Goal: Information Seeking & Learning: Learn about a topic

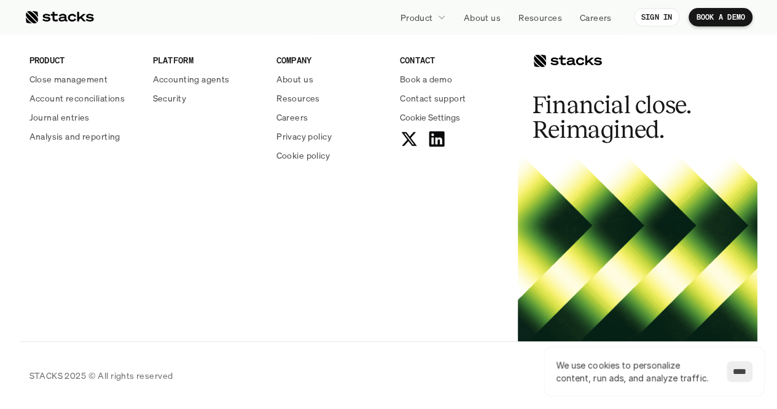
click at [731, 375] on input "****" at bounding box center [740, 371] width 26 height 21
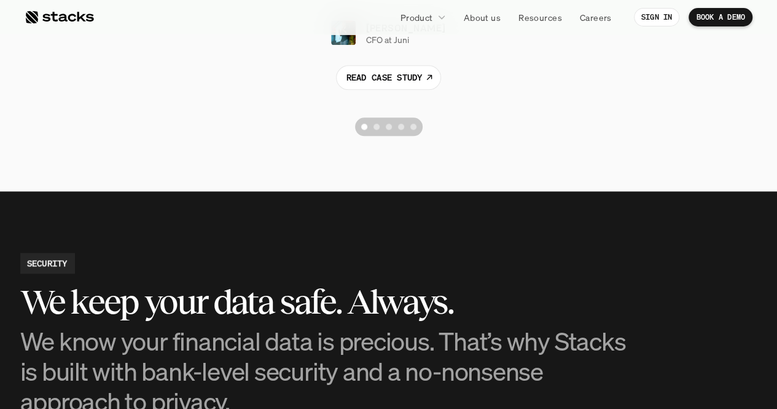
scroll to position [2977, 0]
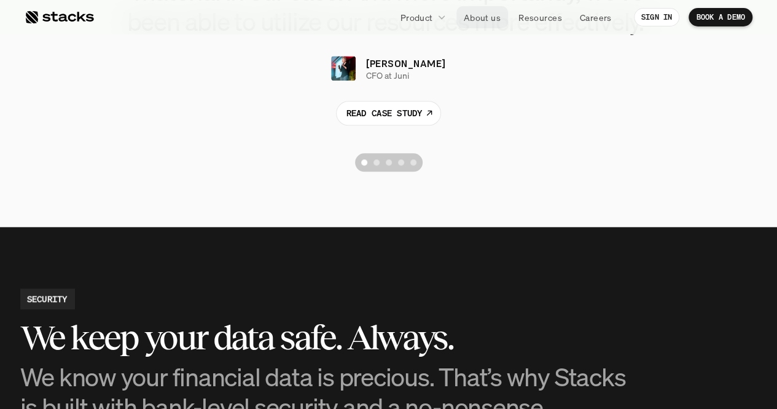
click at [483, 15] on p "About us" at bounding box center [482, 17] width 37 height 13
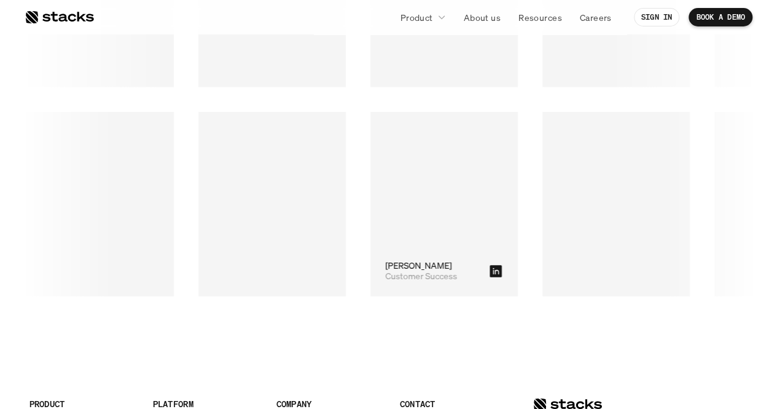
scroll to position [2100, 0]
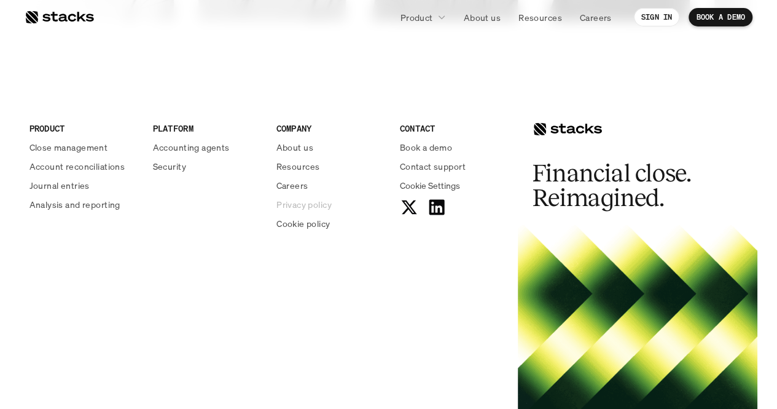
click at [308, 200] on p "Privacy policy" at bounding box center [303, 204] width 55 height 13
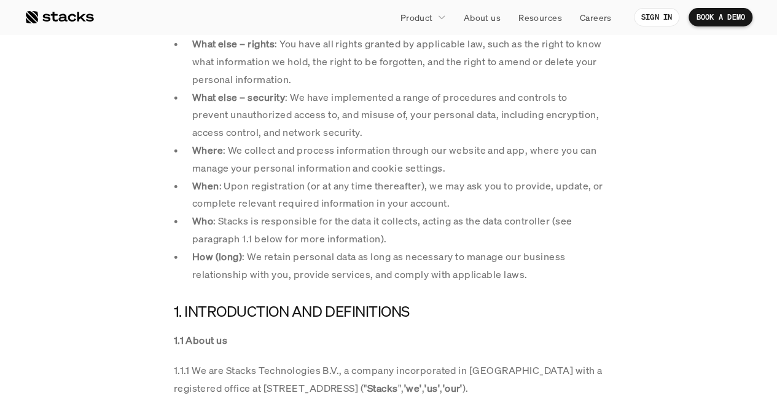
scroll to position [673, 0]
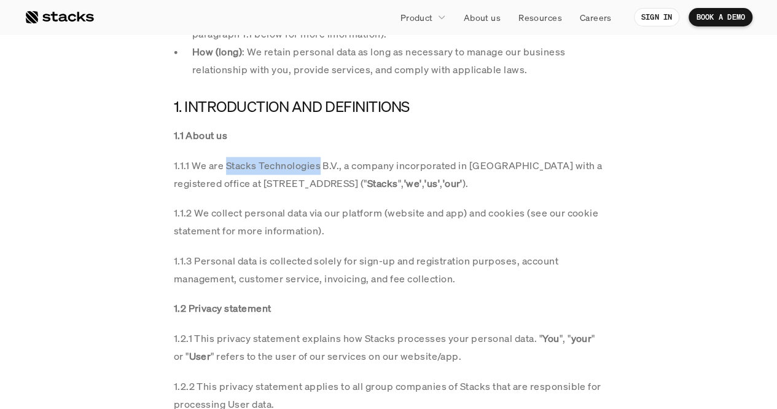
drag, startPoint x: 297, startPoint y: 163, endPoint x: 225, endPoint y: 161, distance: 72.5
click at [225, 161] on p "1.1.1 We are Stacks Technologies B.V., a company incorporated in [GEOGRAPHIC_DA…" at bounding box center [389, 175] width 430 height 36
copy p "Stacks Technologies"
